Goal: Navigation & Orientation: Find specific page/section

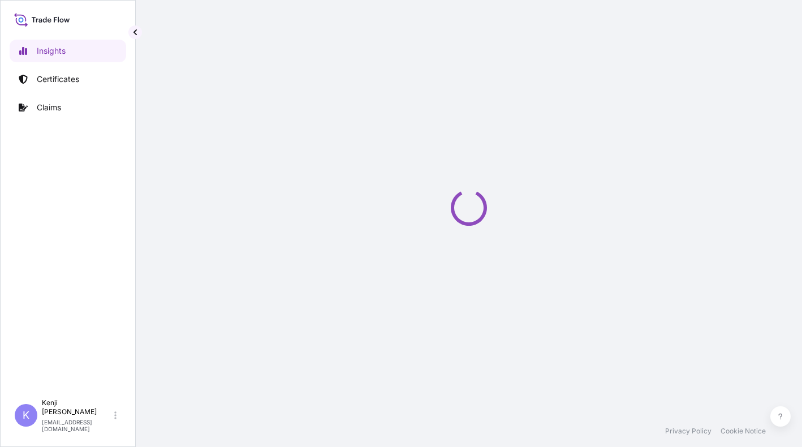
select select "2025"
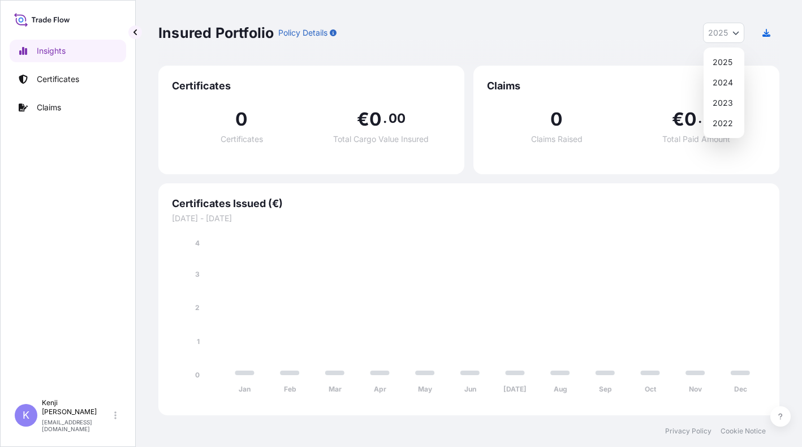
click at [743, 36] on button "2025" at bounding box center [723, 33] width 41 height 20
click at [86, 83] on link "Certificates" at bounding box center [68, 79] width 117 height 23
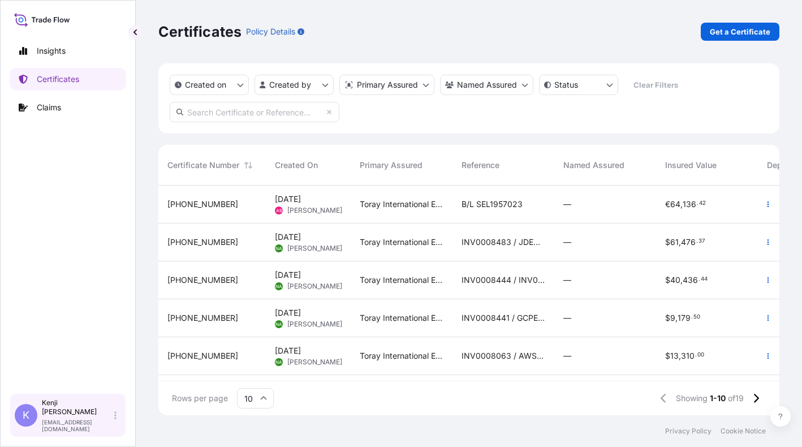
click at [88, 416] on p "Kenji Arimura" at bounding box center [77, 407] width 70 height 18
